Goal: Book appointment/travel/reservation

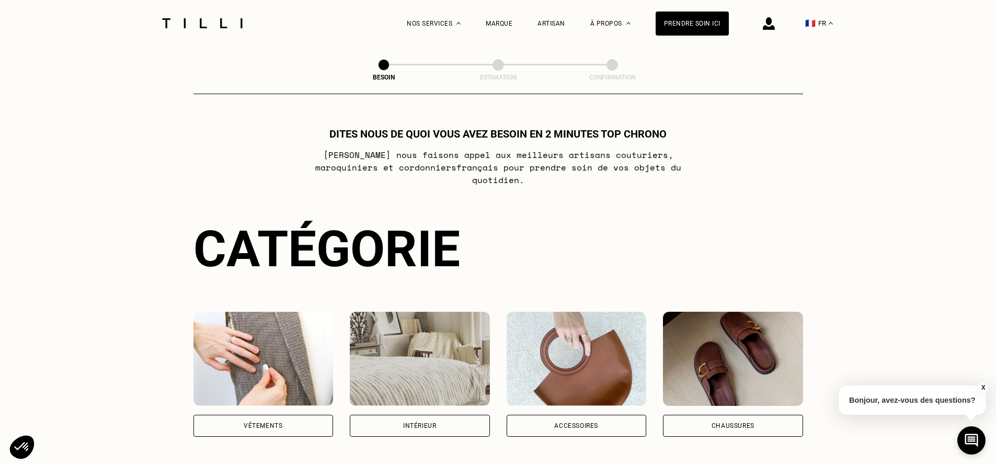
click at [262, 422] on div "Vêtements" at bounding box center [263, 425] width 39 height 6
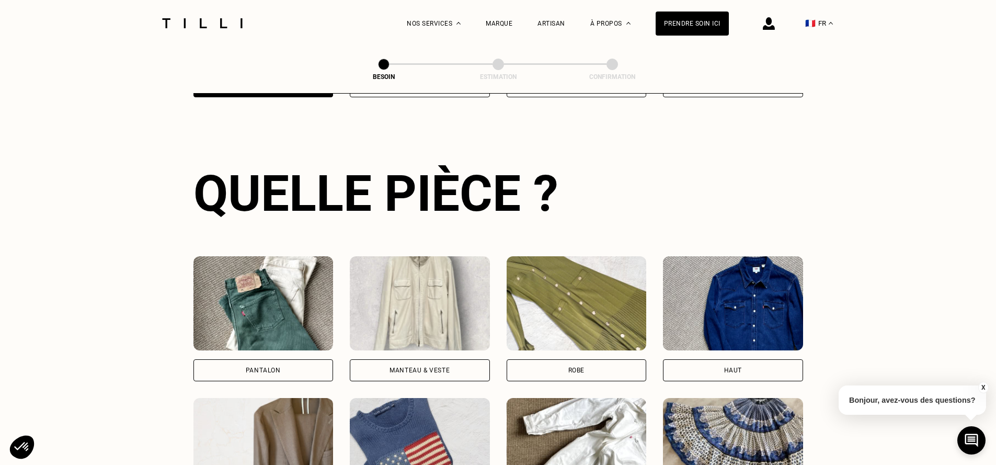
scroll to position [340, 0]
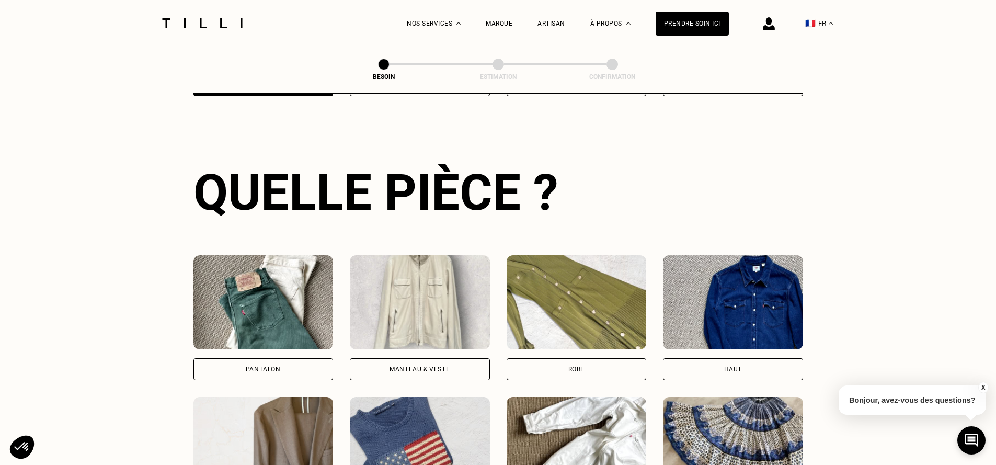
click at [293, 358] on div "Pantalon" at bounding box center [263, 369] width 140 height 22
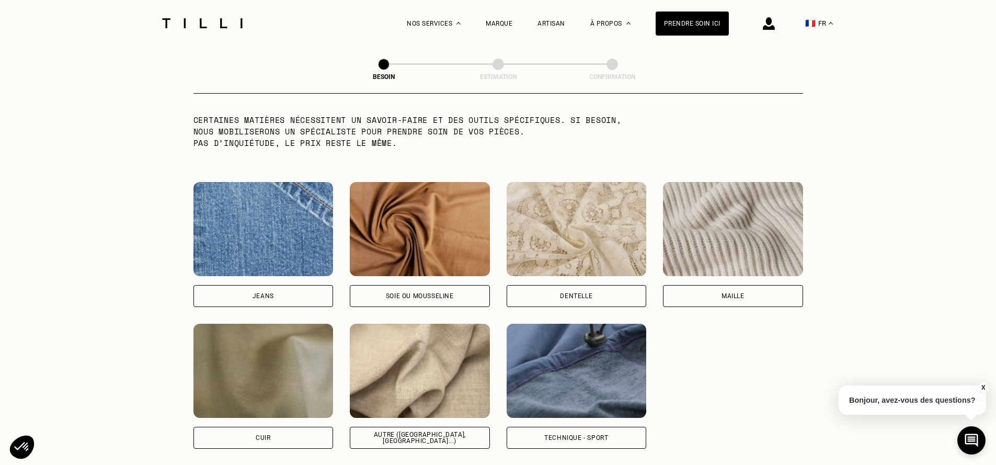
scroll to position [1108, 0]
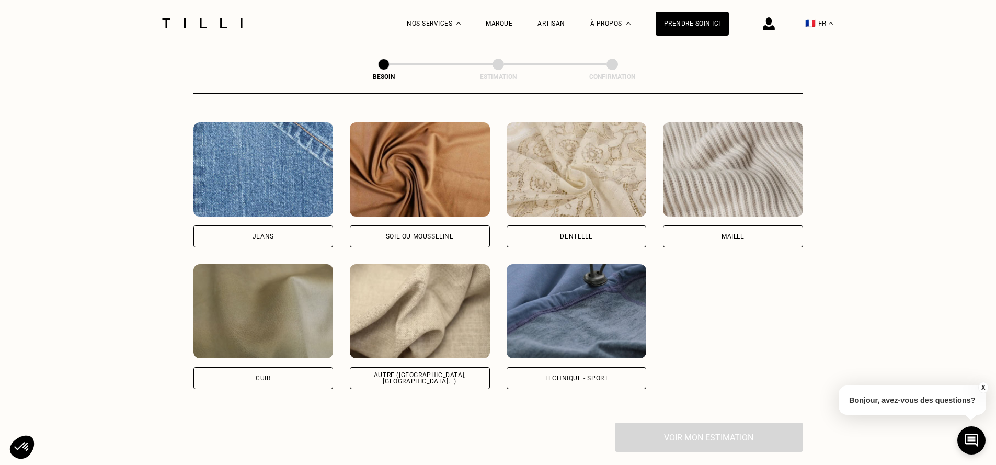
click at [280, 227] on div "Jeans" at bounding box center [263, 236] width 140 height 22
select select "FR"
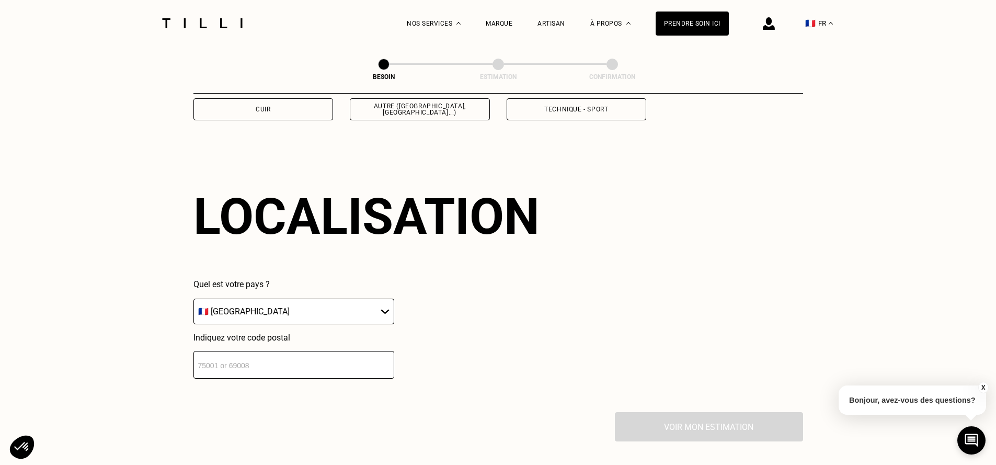
scroll to position [1401, 0]
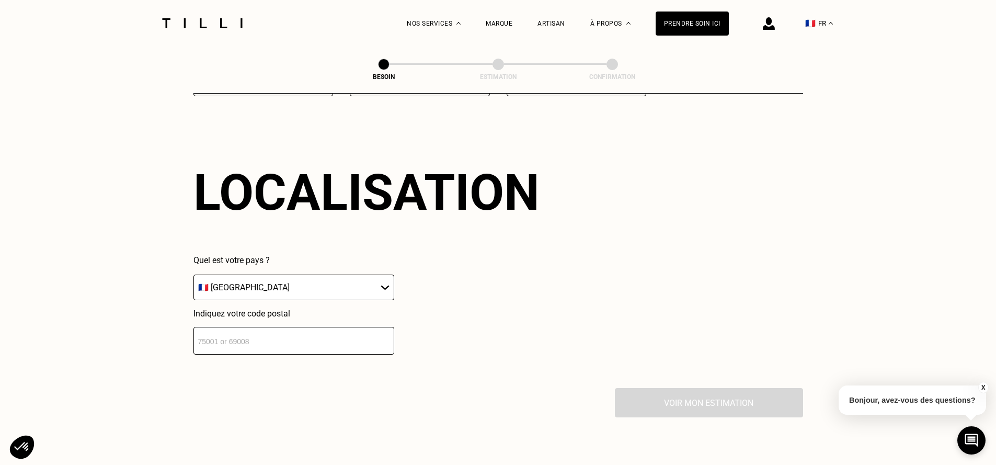
click at [337, 327] on input "number" at bounding box center [293, 341] width 201 height 28
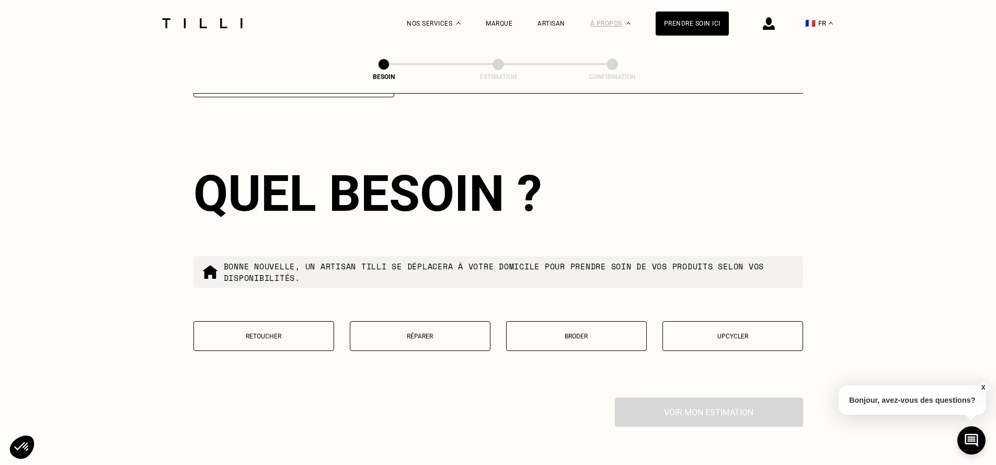
scroll to position [1659, 0]
type input "75005"
click at [302, 326] on button "Retoucher" at bounding box center [263, 335] width 141 height 30
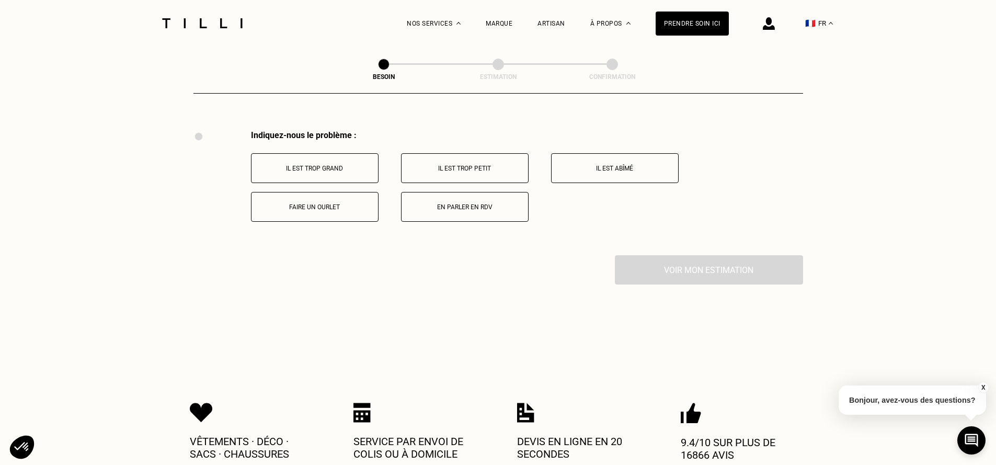
scroll to position [1925, 0]
click at [334, 201] on button "Faire un ourlet" at bounding box center [315, 206] width 128 height 30
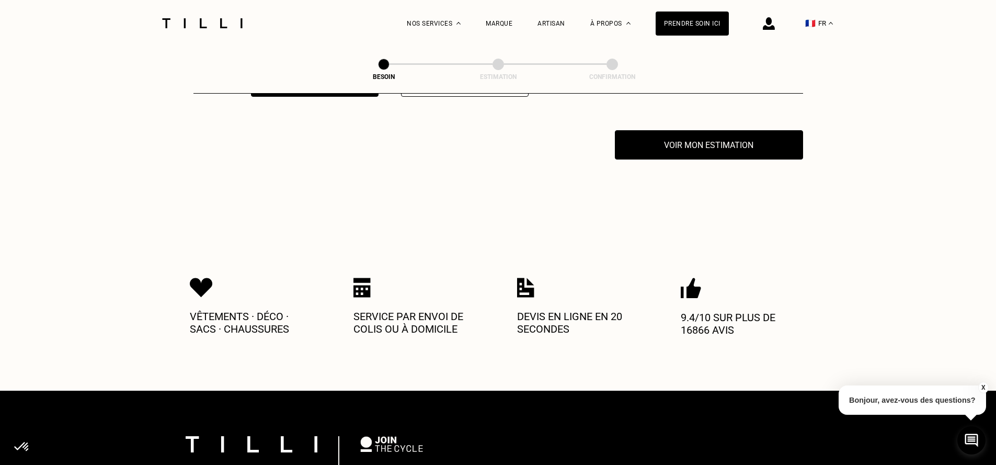
scroll to position [2050, 0]
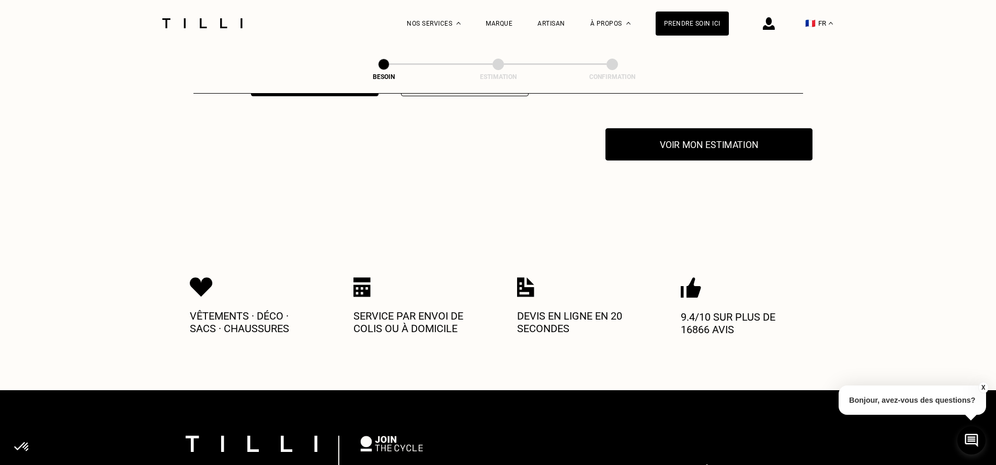
click at [735, 141] on button "Voir mon estimation" at bounding box center [708, 144] width 207 height 32
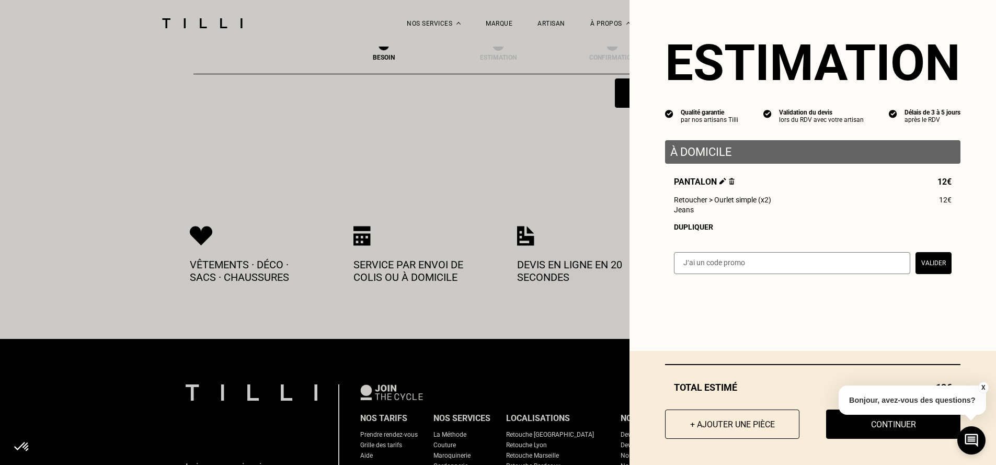
scroll to position [1949, 0]
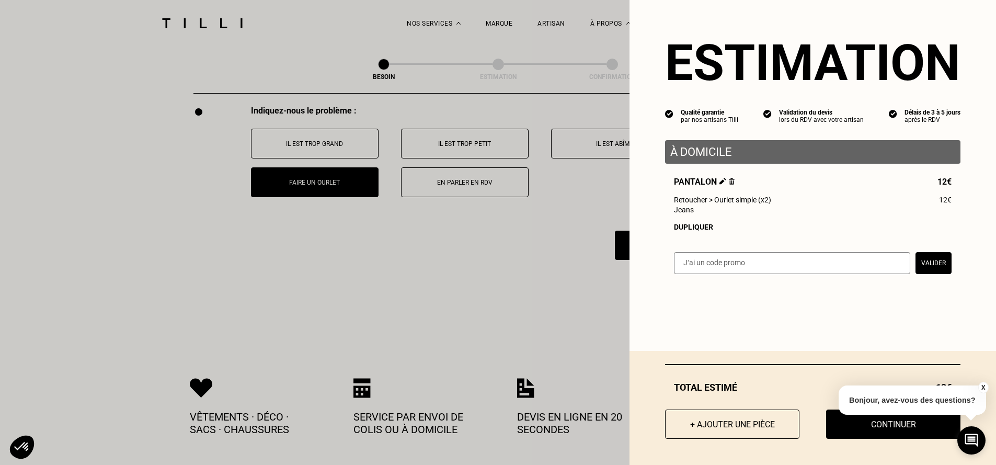
click at [980, 388] on button "X" at bounding box center [982, 387] width 10 height 11
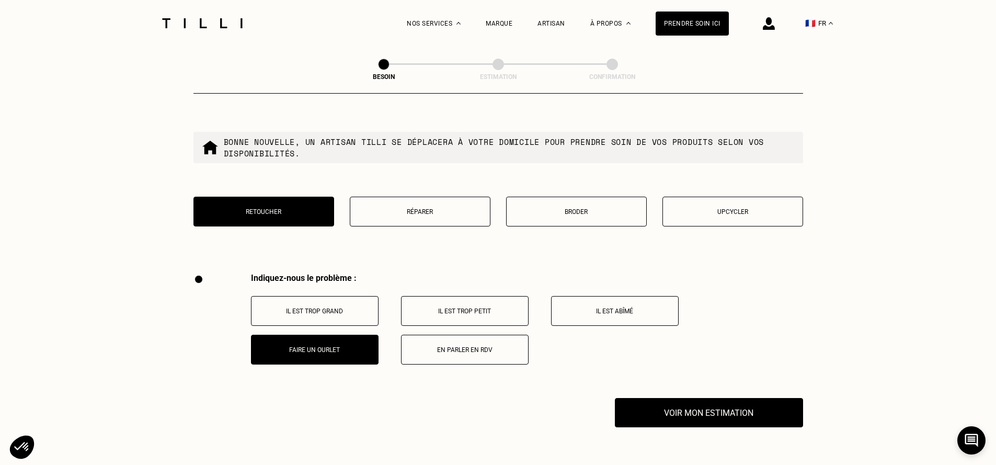
scroll to position [1761, 0]
